Goal: Find specific page/section: Find specific page/section

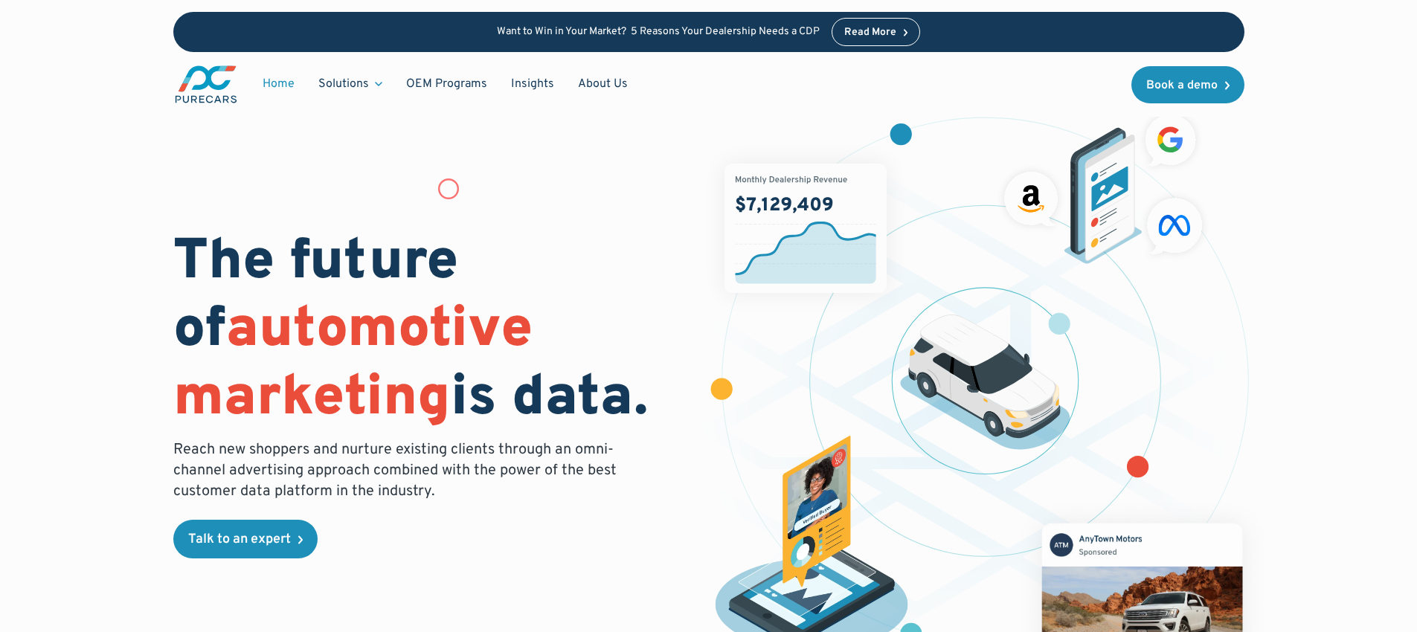
click at [449, 189] on div "The future of automotive marketing is data. Reach new shoppers and nurture exis…" at bounding box center [708, 388] width 1071 height 586
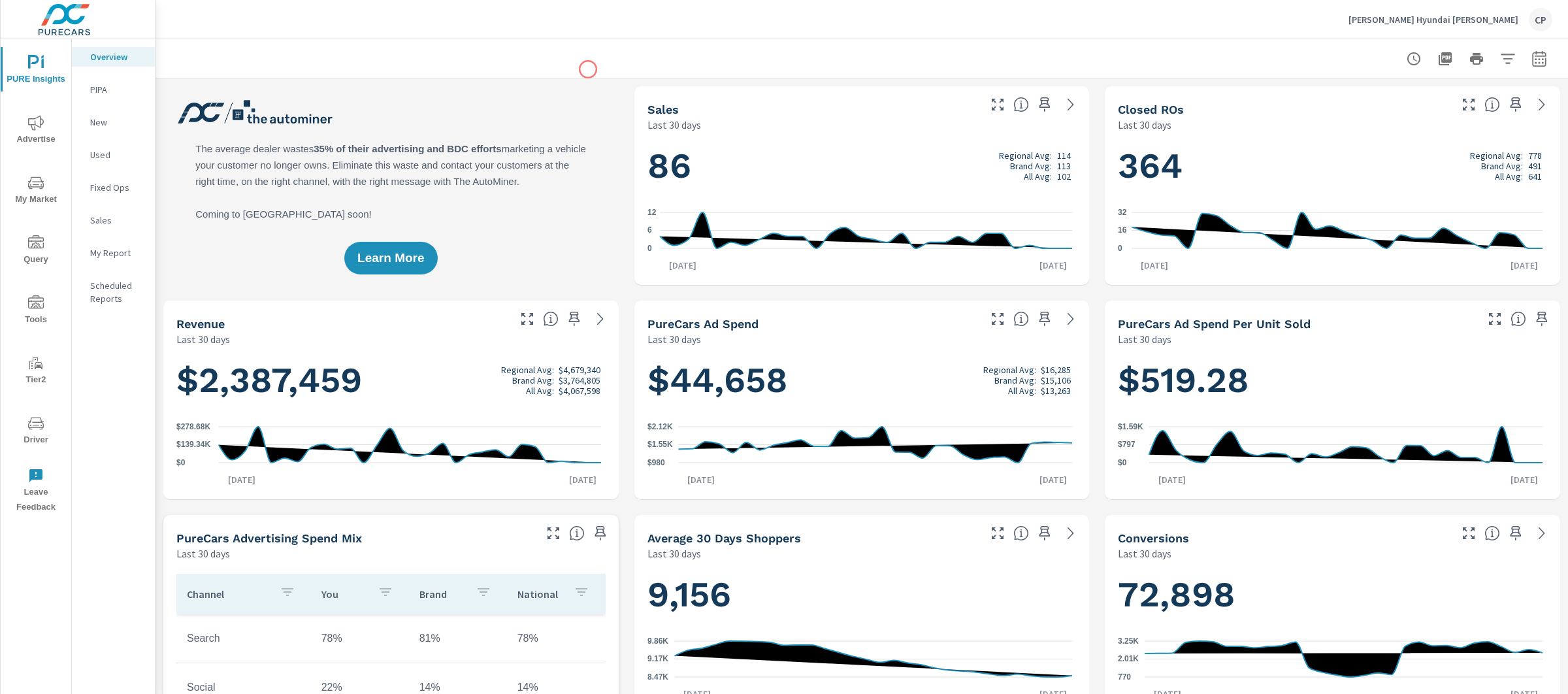
scroll to position [1, 0]
click at [50, 177] on span "My Market" at bounding box center [35, 191] width 62 height 32
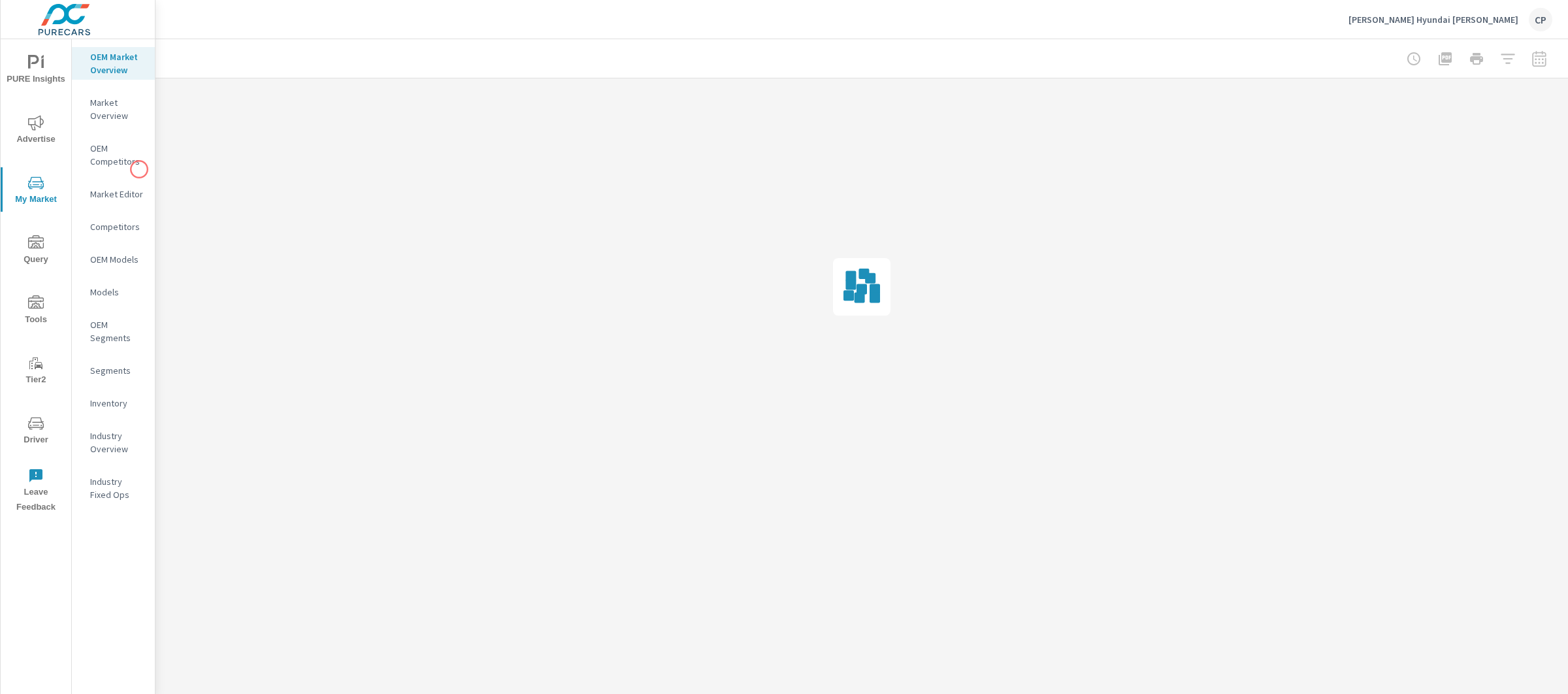
click at [134, 175] on nav "OEM Market Overview Market Overview OEM Competitors Market Editor Competitors O…" at bounding box center [113, 281] width 83 height 483
click at [137, 183] on nav "OEM Market Overview Market Overview OEM Competitors Market Editor Competitors O…" at bounding box center [113, 281] width 83 height 483
click at [138, 192] on p "Market Editor" at bounding box center [118, 193] width 54 height 13
